Goal: Book appointment/travel/reservation

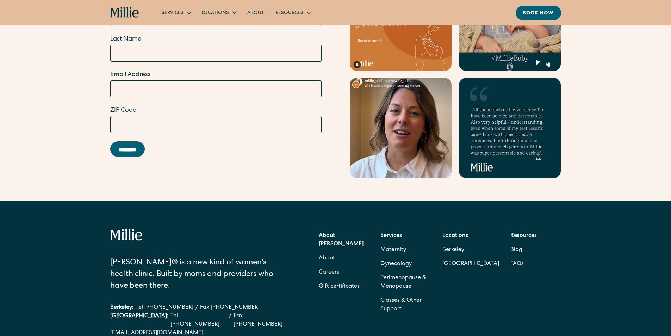
scroll to position [2129, 0]
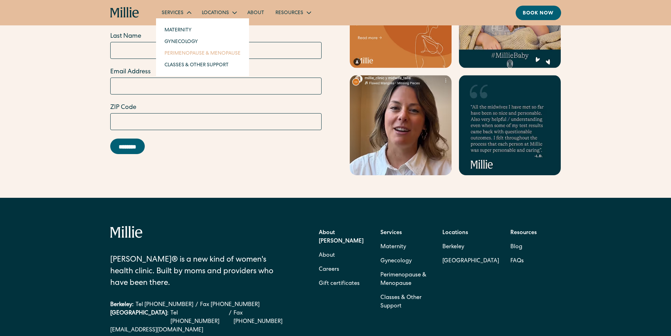
click at [190, 52] on link "Perimenopause & Menopause" at bounding box center [202, 53] width 87 height 12
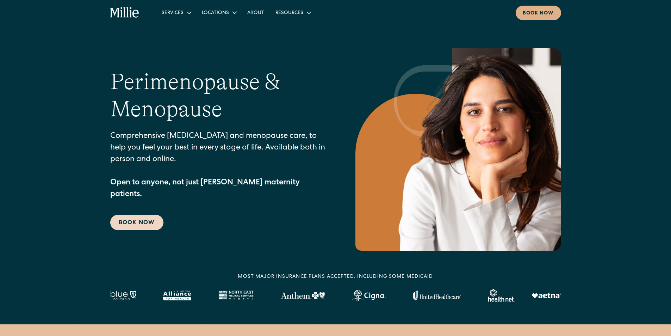
click at [151, 217] on link "Book Now" at bounding box center [136, 221] width 53 height 15
click at [282, 12] on div "Resources" at bounding box center [289, 13] width 28 height 7
click at [299, 13] on div "Resources" at bounding box center [289, 13] width 28 height 7
click at [285, 30] on link "Blog" at bounding box center [285, 30] width 24 height 12
